Goal: Find specific page/section: Find specific page/section

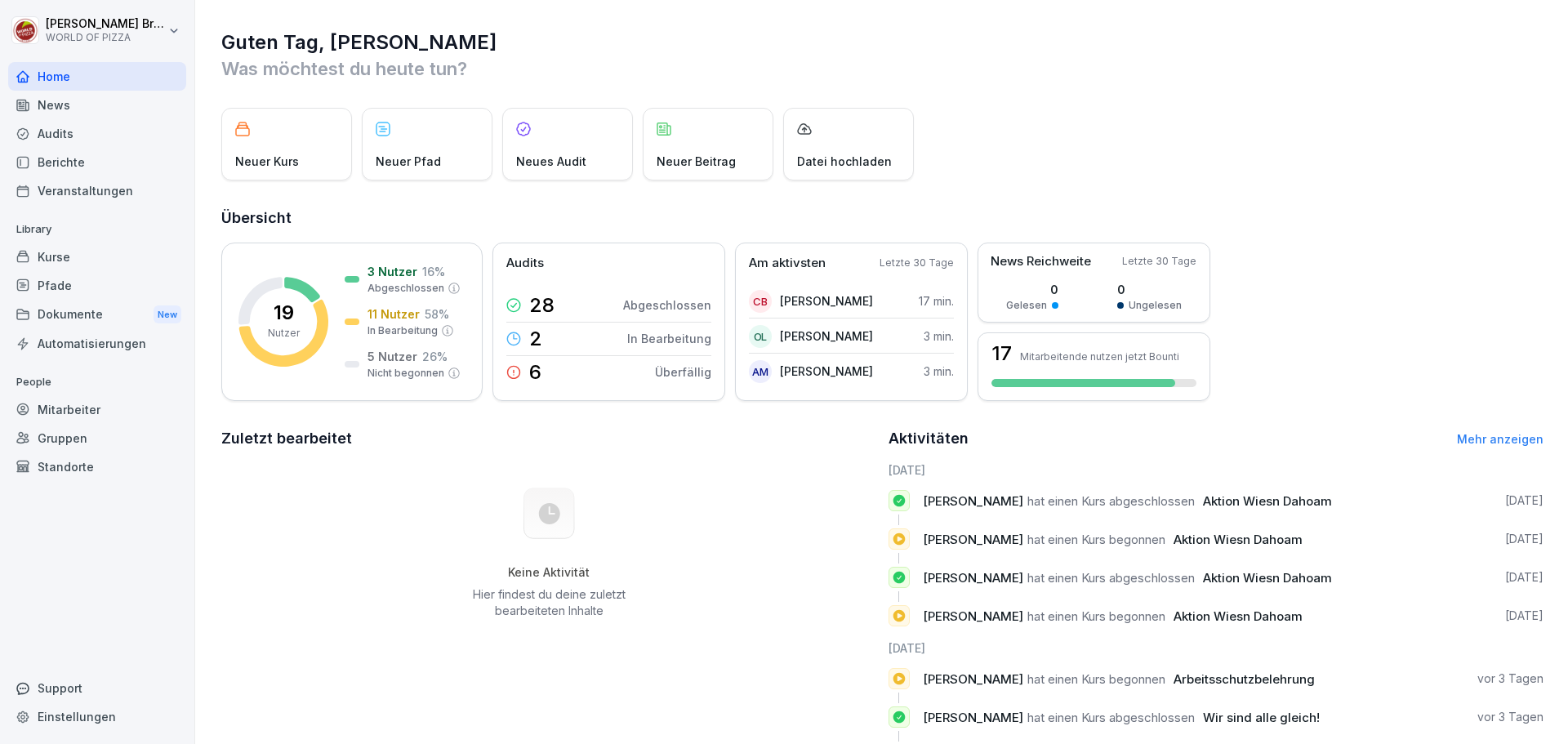
click at [60, 259] on div "Kurse" at bounding box center [97, 256] width 178 height 28
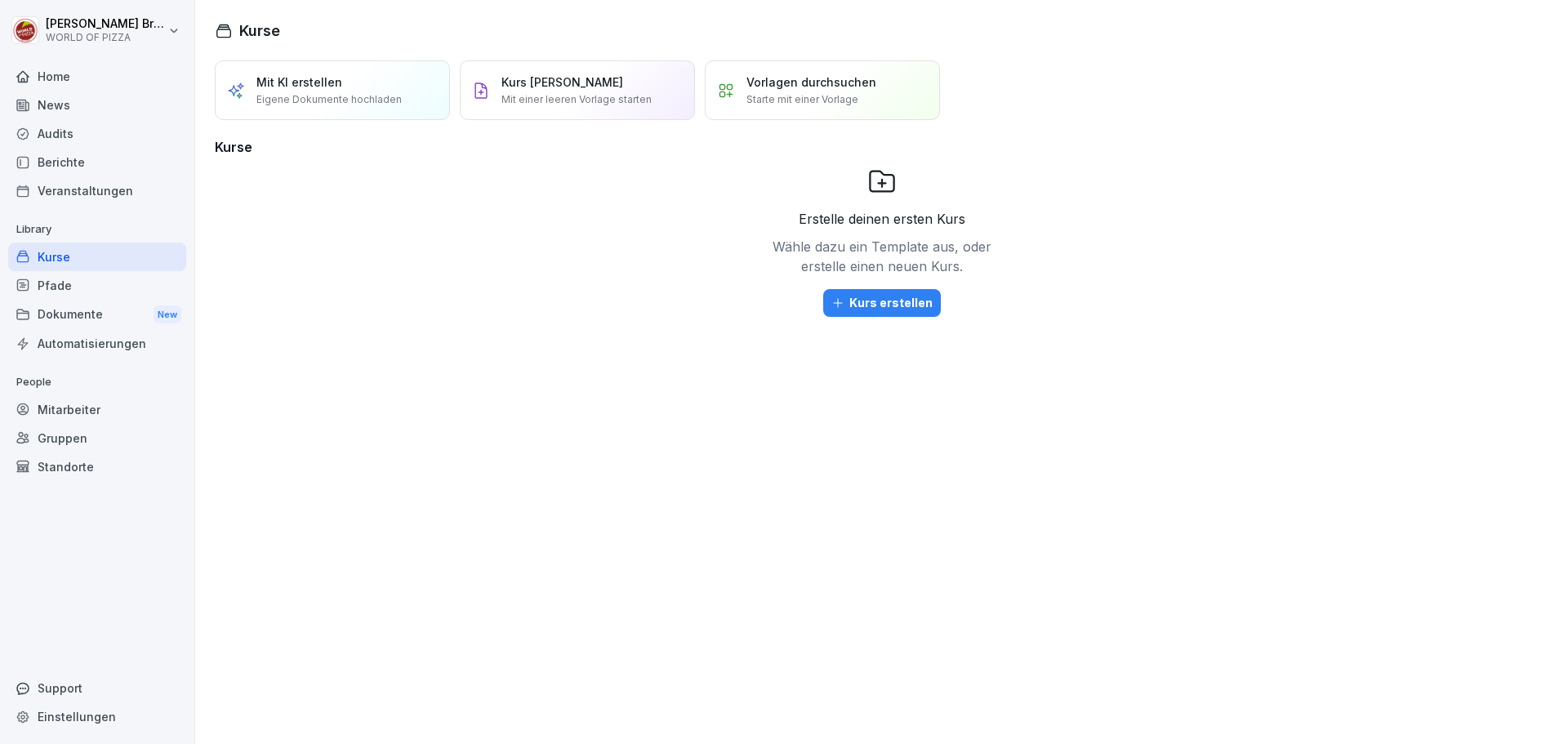
click at [66, 111] on div "News" at bounding box center [97, 104] width 178 height 28
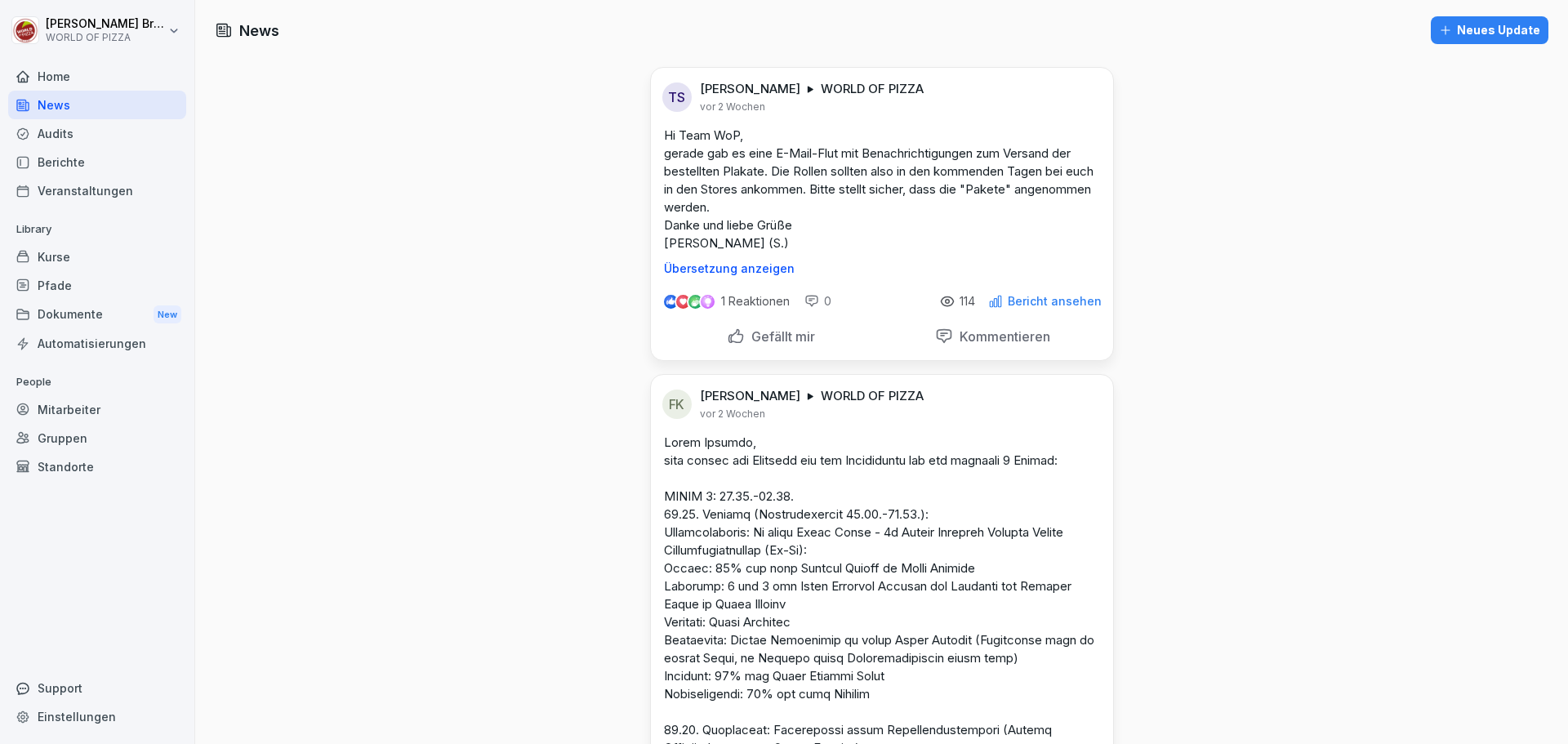
click at [58, 316] on div "Dokumente New" at bounding box center [97, 315] width 178 height 30
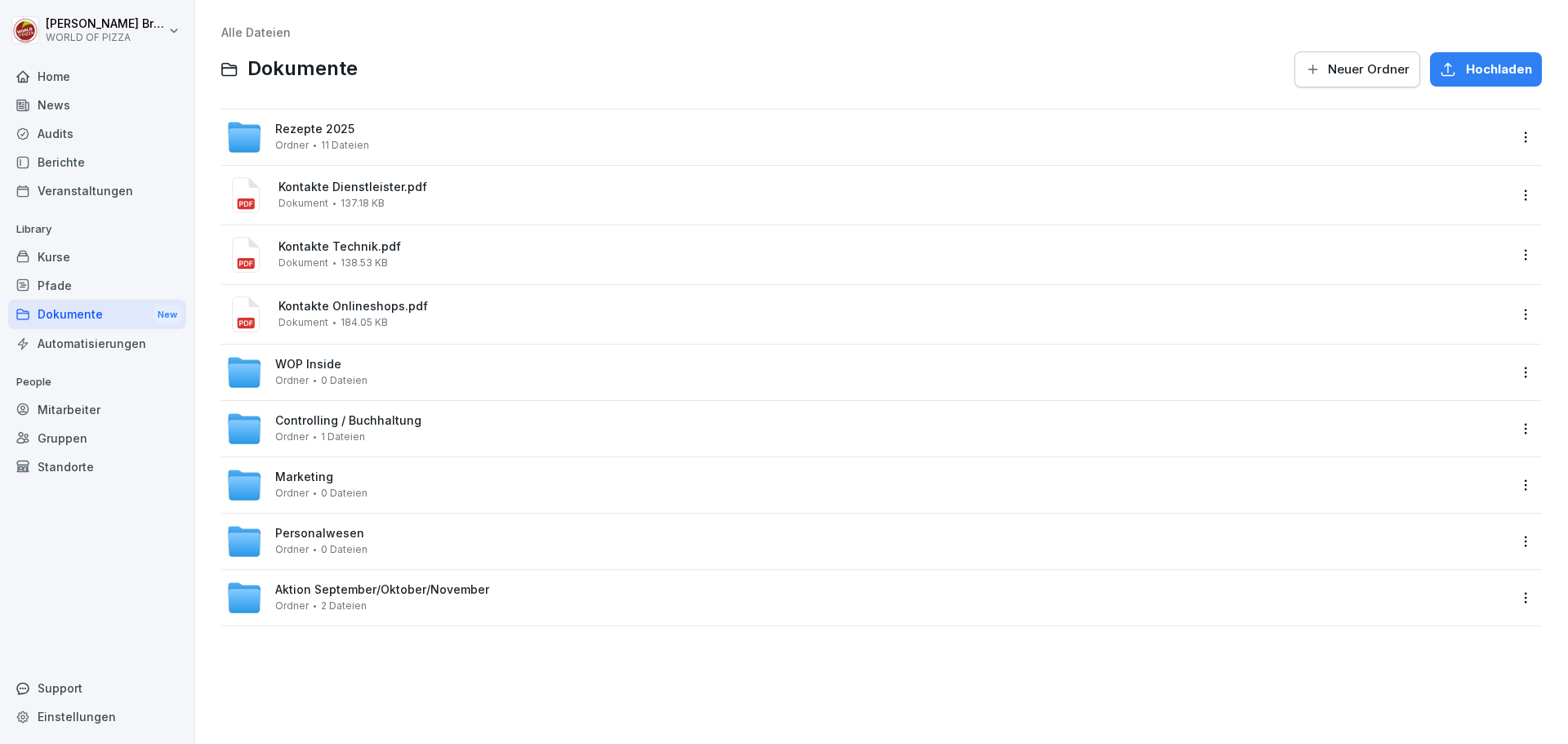
click at [61, 252] on div "Kurse" at bounding box center [97, 256] width 178 height 28
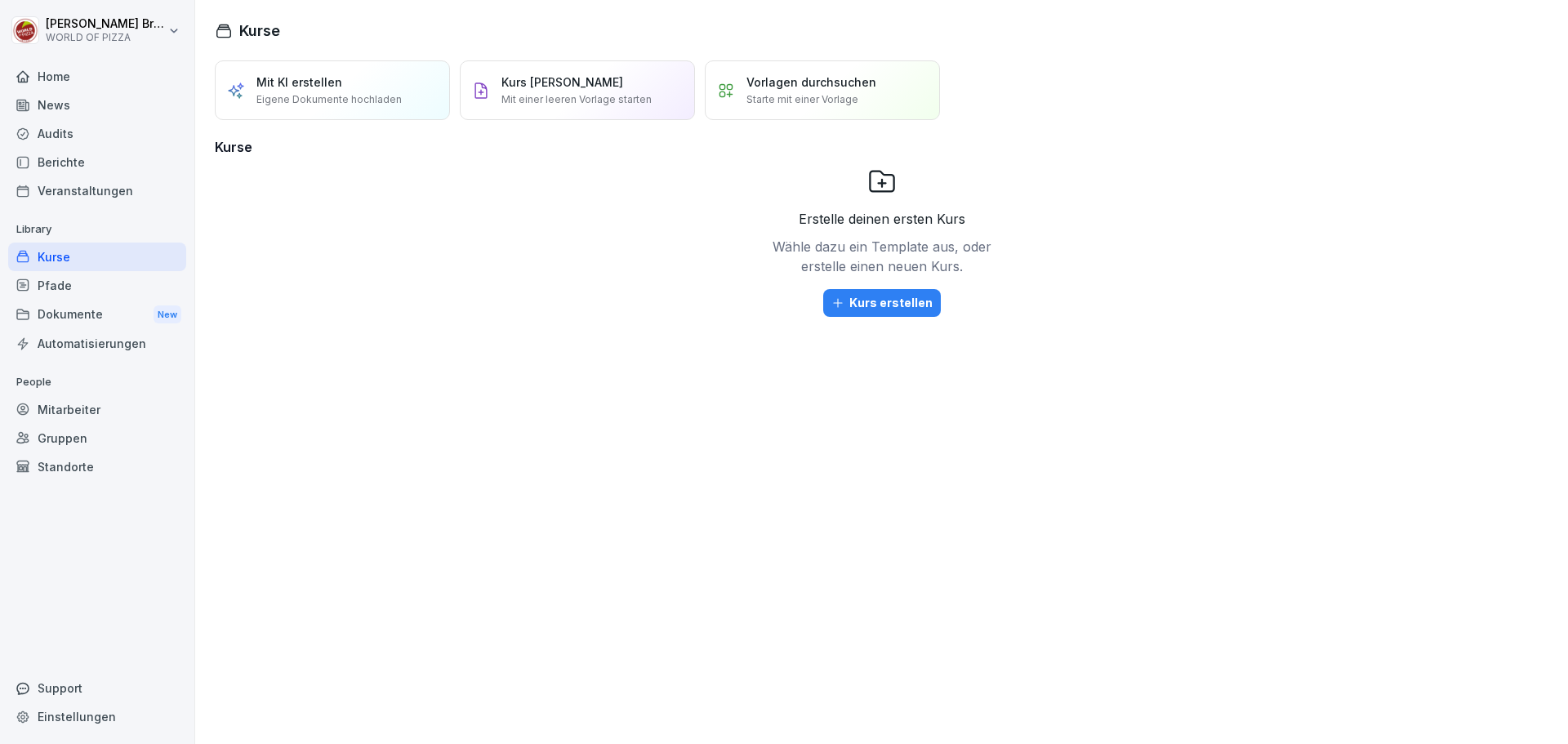
click at [72, 160] on div "Berichte" at bounding box center [97, 162] width 178 height 28
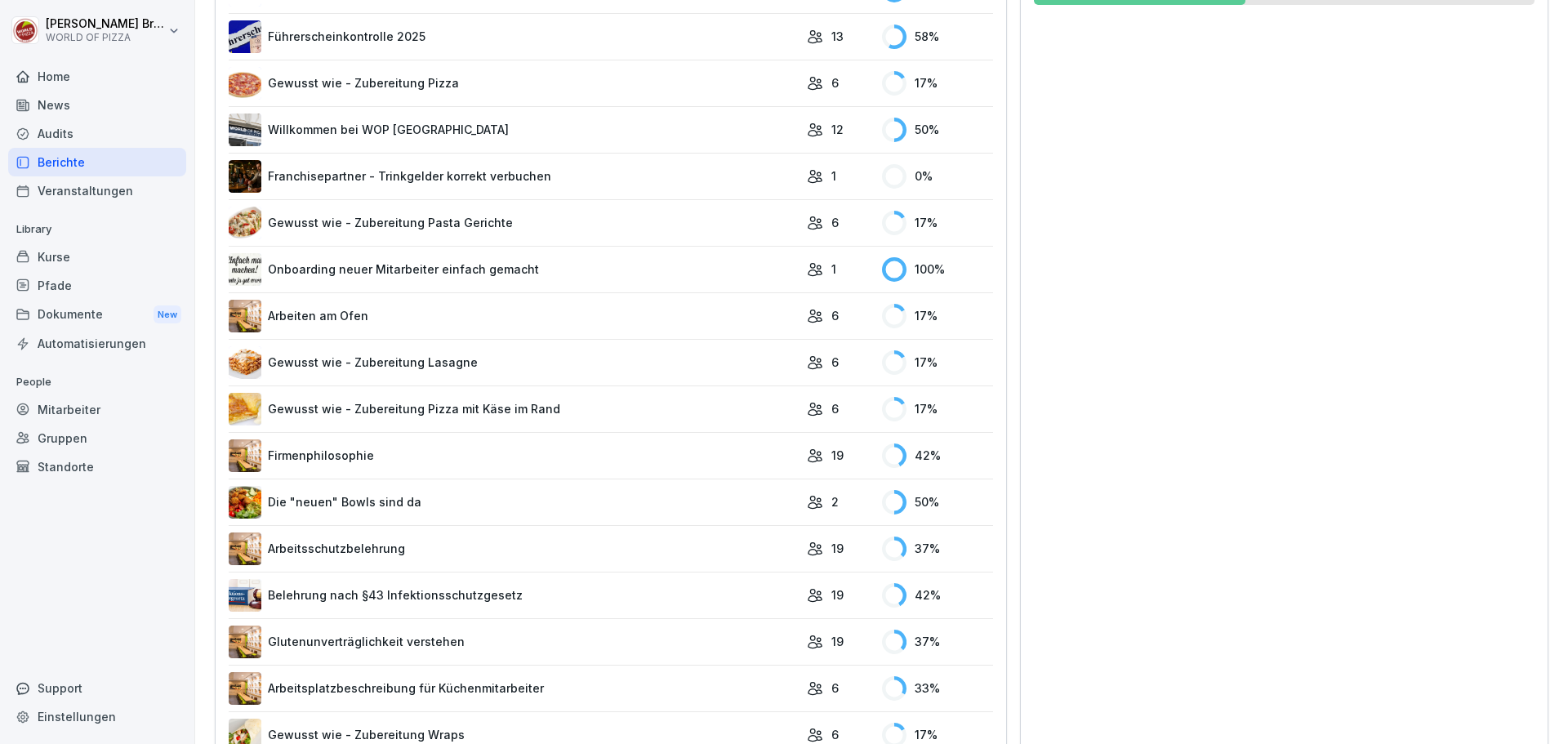
scroll to position [653, 0]
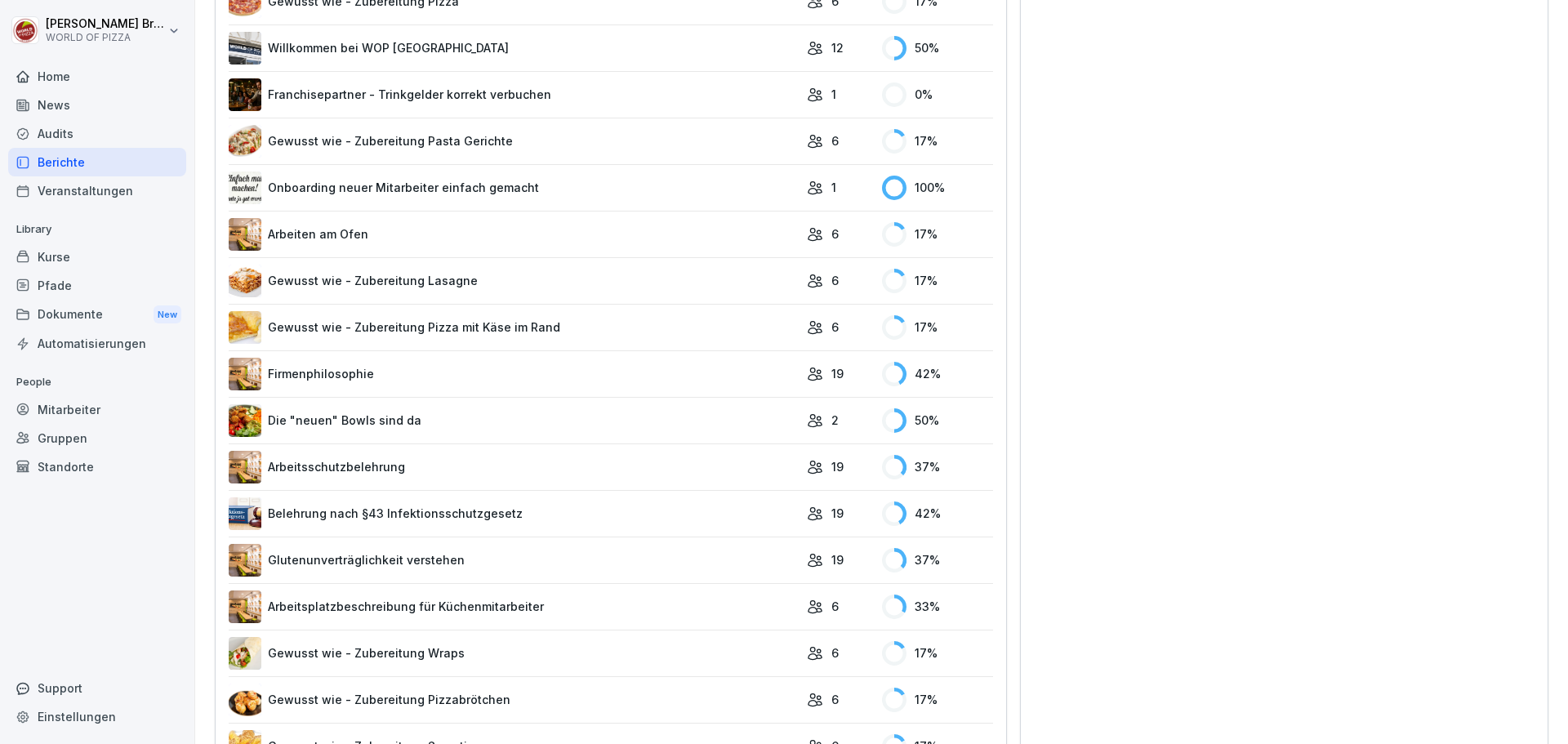
click at [402, 517] on link "Belehrung nach §43 Infektionsschutzgesetz" at bounding box center [513, 514] width 570 height 33
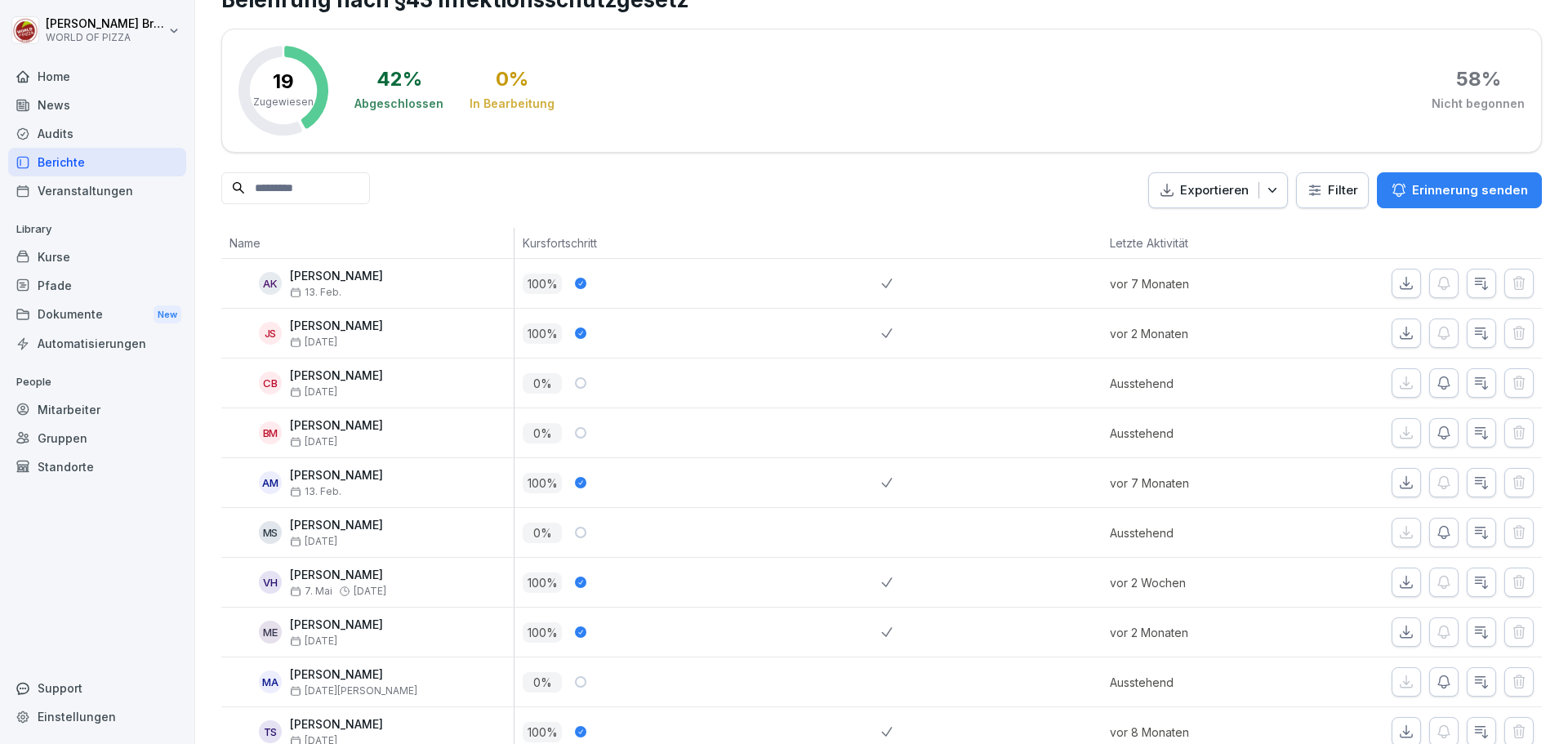
scroll to position [81, 0]
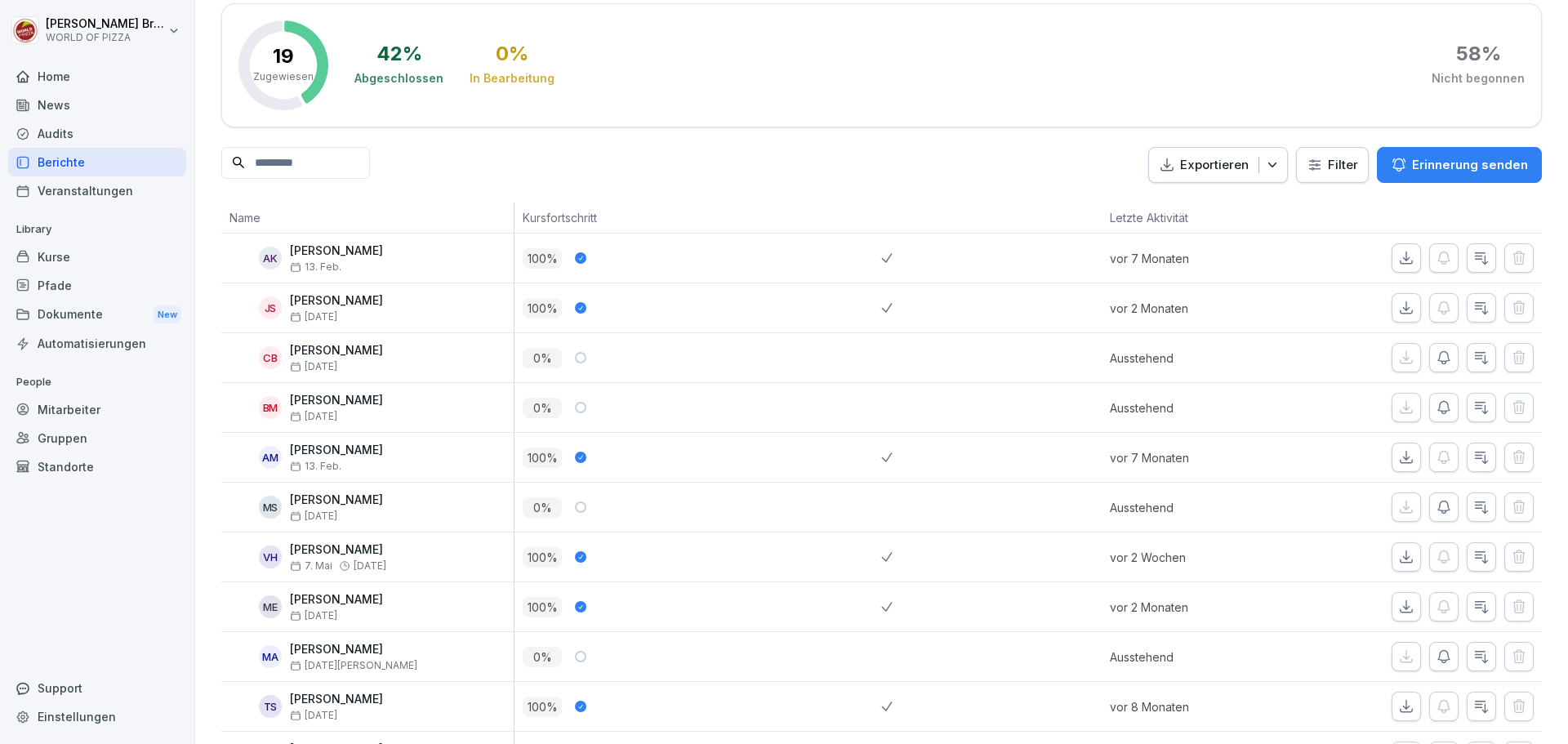
click at [86, 314] on div "Dokumente New" at bounding box center [97, 315] width 178 height 30
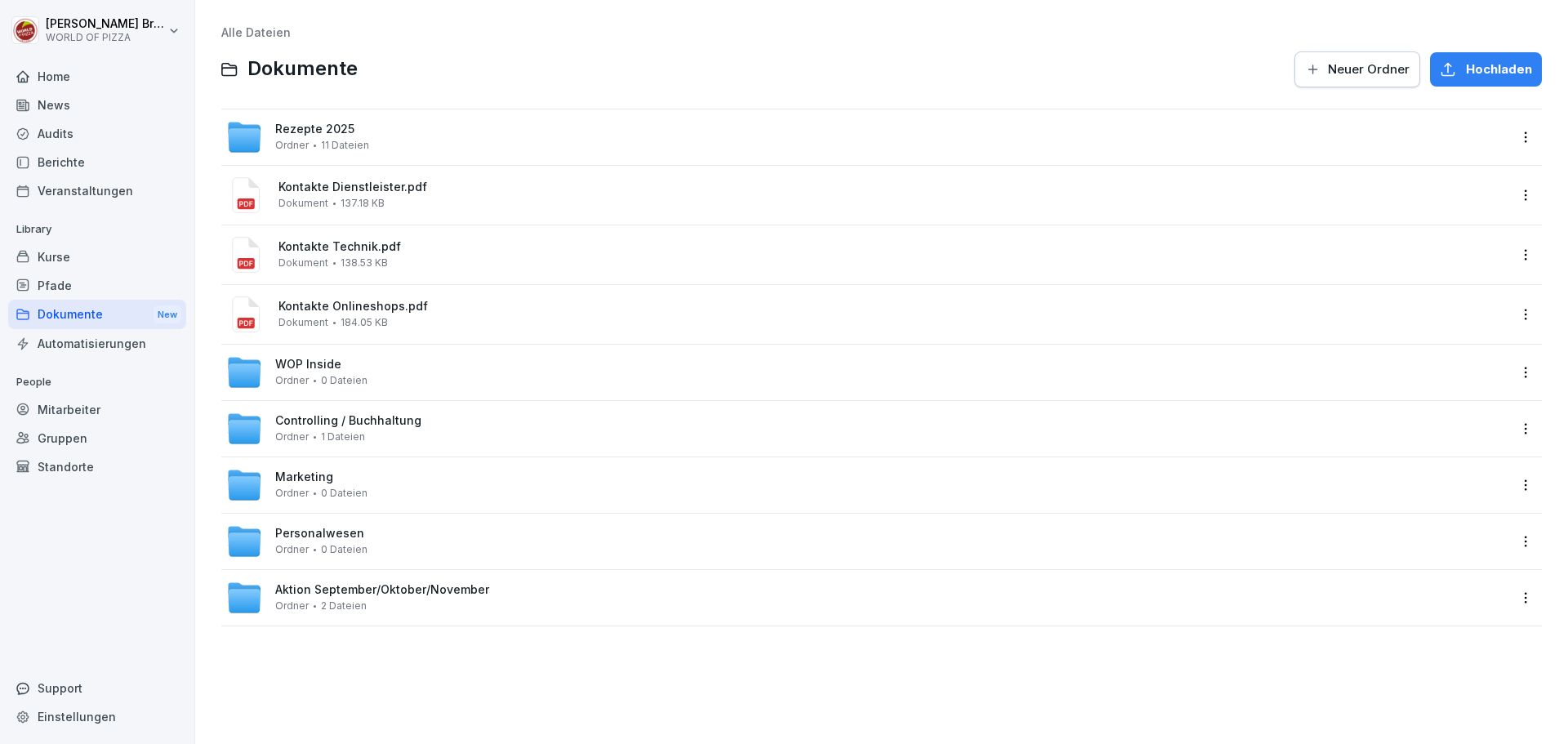
click at [71, 167] on div "Berichte" at bounding box center [97, 162] width 178 height 28
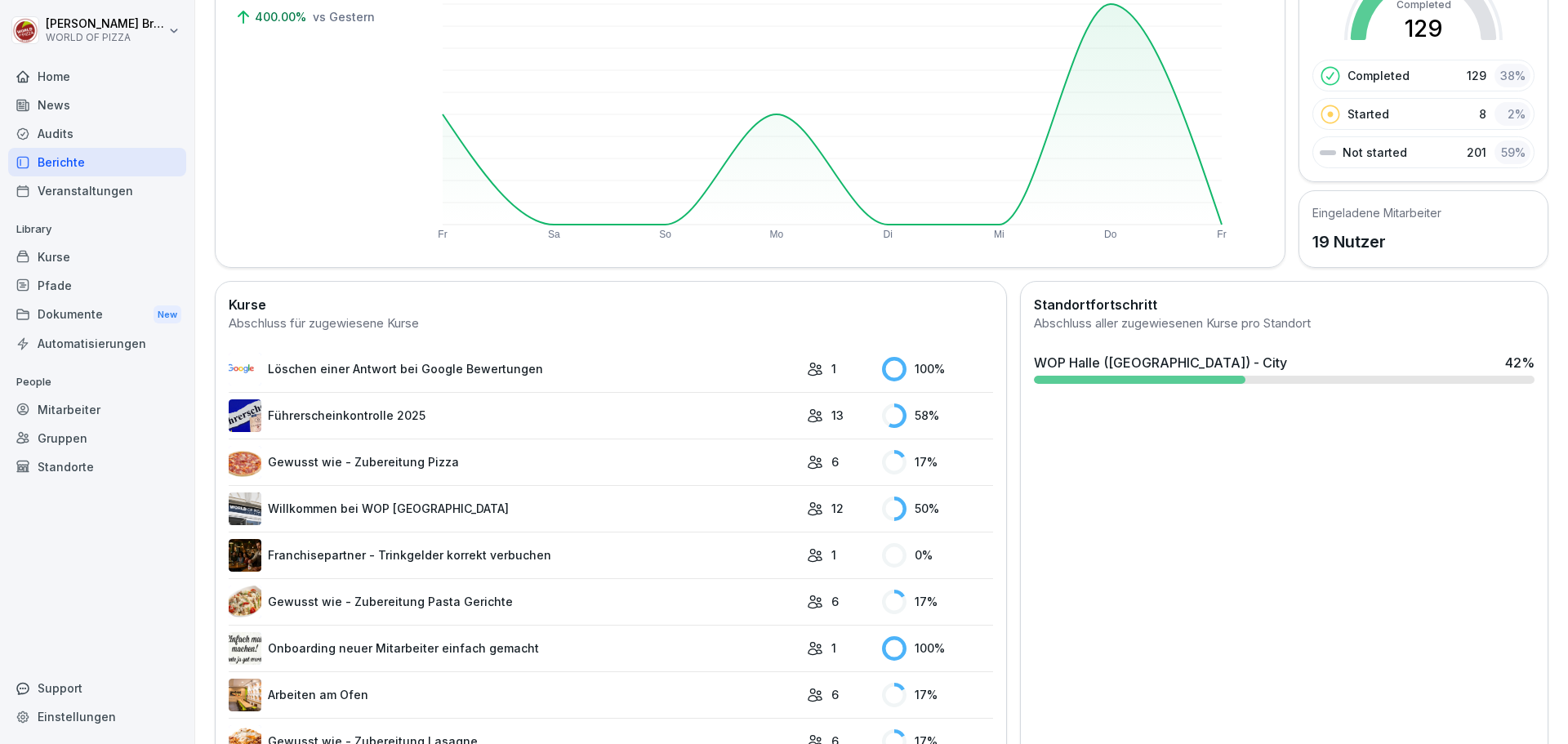
scroll to position [245, 0]
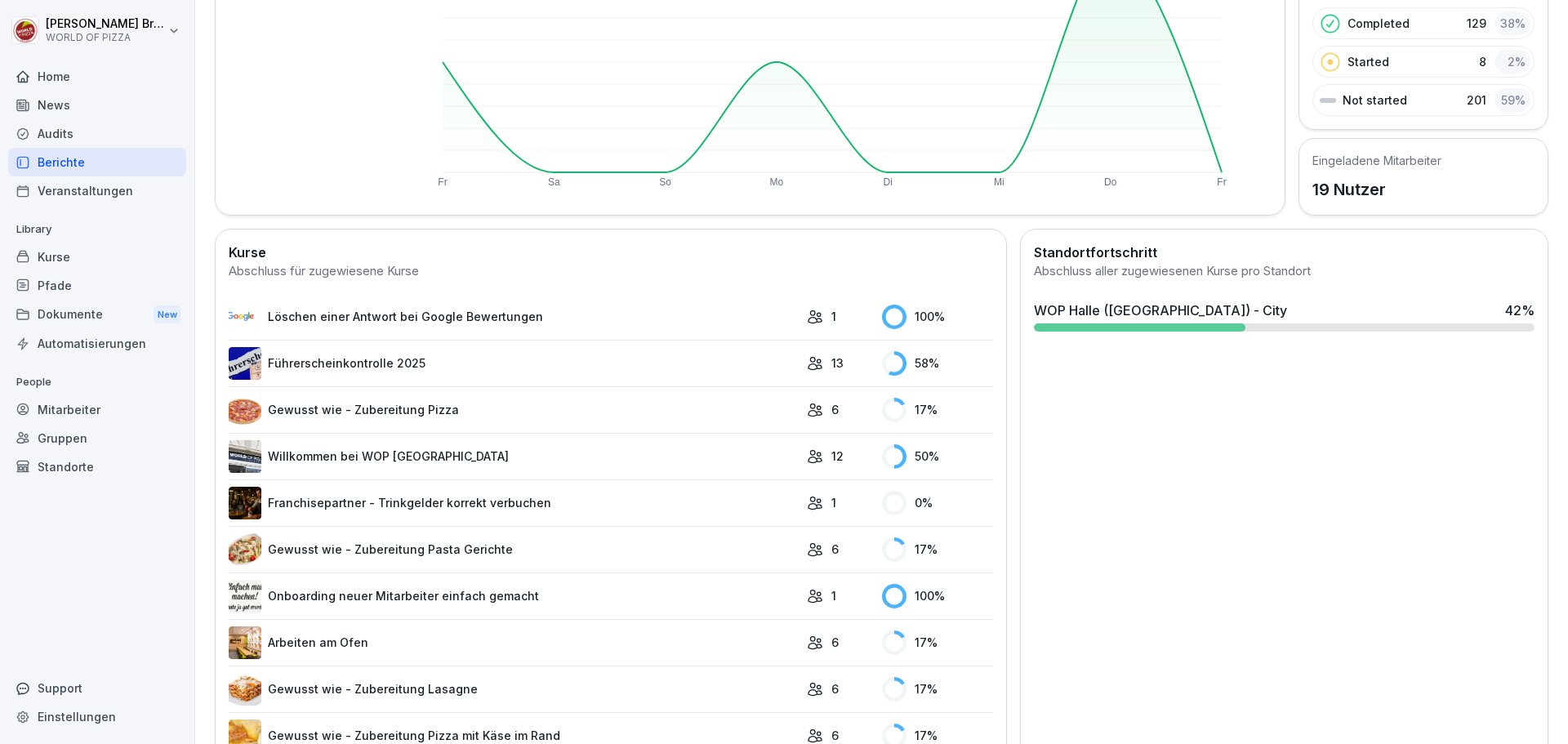
click at [412, 361] on link "Führerscheinkontrolle 2025" at bounding box center [513, 363] width 570 height 33
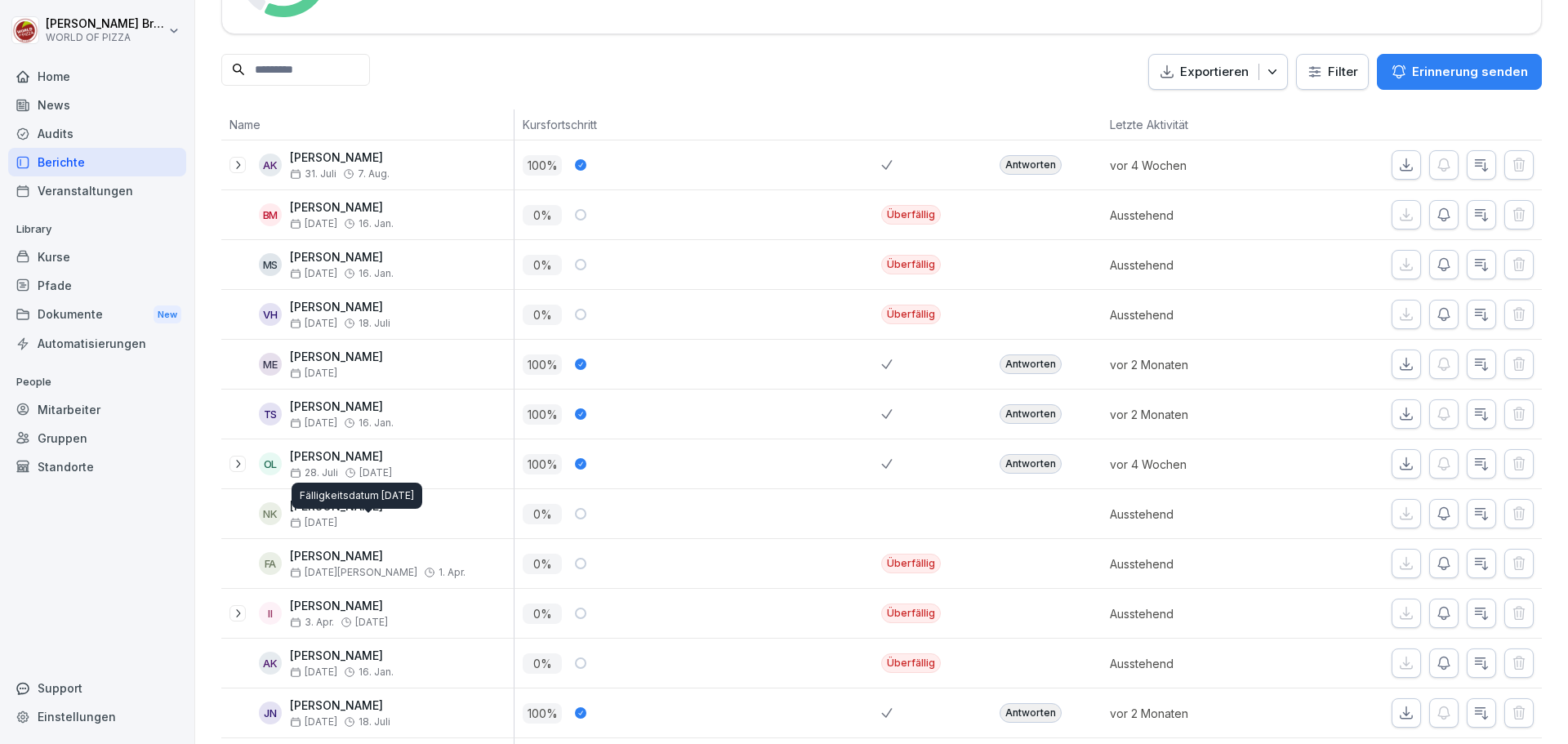
scroll to position [93, 0]
